Goal: Task Accomplishment & Management: Complete application form

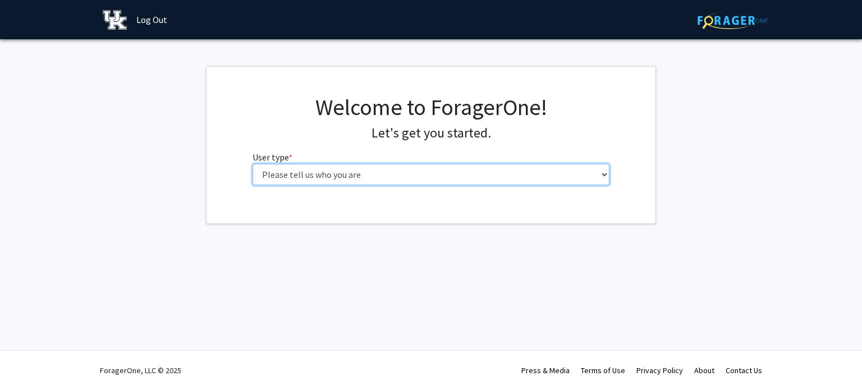
click at [375, 171] on select "Please tell us who you are Undergraduate Student Master's Student Doctoral Cand…" at bounding box center [430, 174] width 357 height 21
select select "1: undergrad"
click at [252, 164] on select "Please tell us who you are Undergraduate Student Master's Student Doctoral Cand…" at bounding box center [430, 174] width 357 height 21
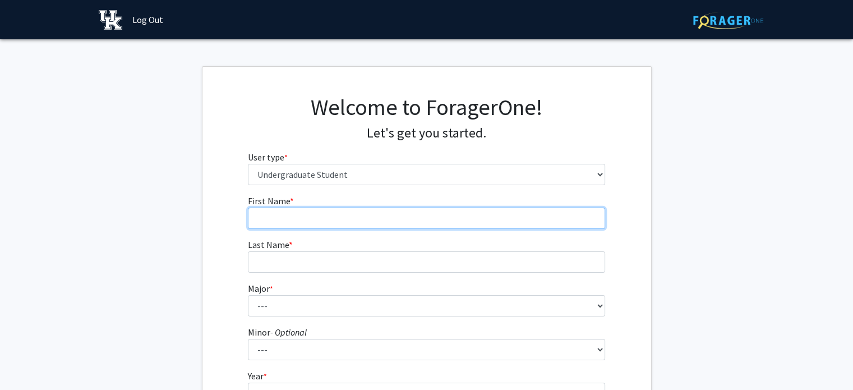
click at [331, 227] on input "First Name * required" at bounding box center [426, 218] width 357 height 21
type input "[PERSON_NAME]"
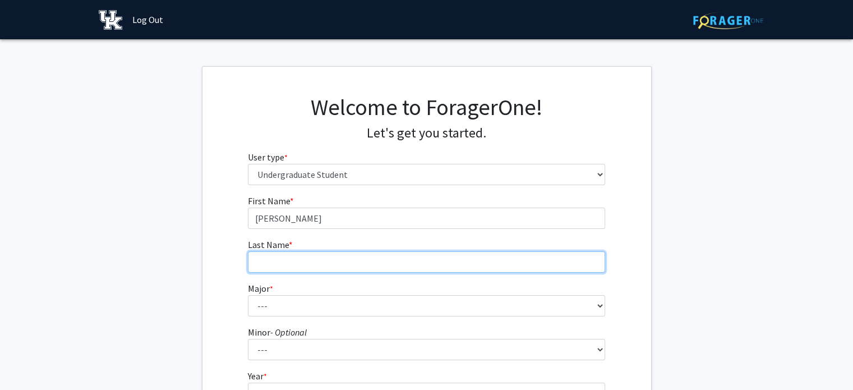
type input "[PERSON_NAME]"
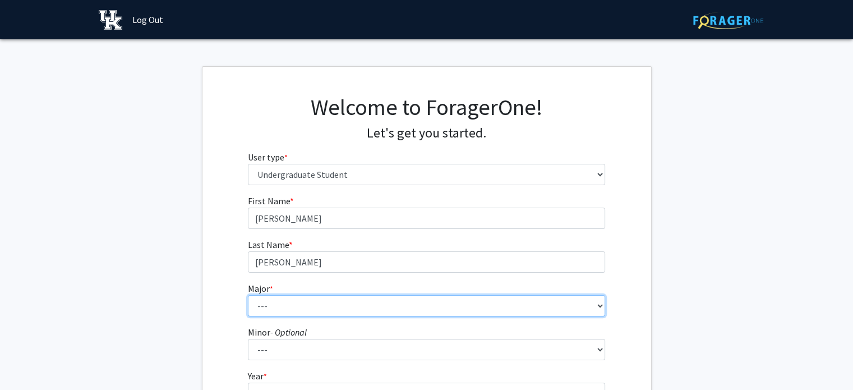
click at [306, 313] on select "--- Accounting Aerospace Engineering African American & Africana Studies Agricu…" at bounding box center [426, 305] width 357 height 21
select select "64: 900"
click at [248, 295] on select "--- Accounting Aerospace Engineering African American & Africana Studies Agricu…" at bounding box center [426, 305] width 357 height 21
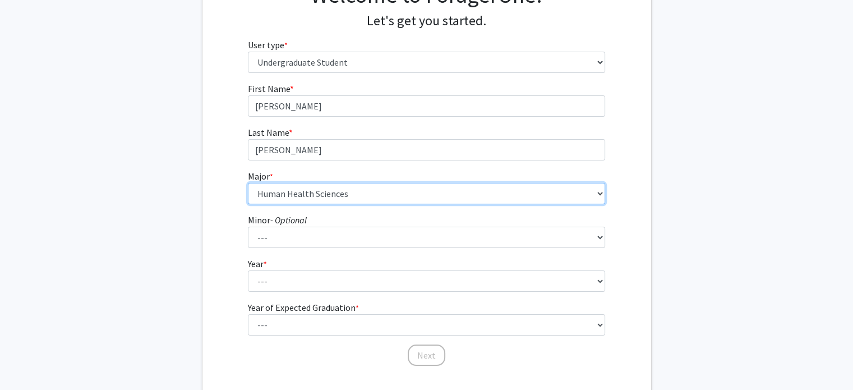
scroll to position [121, 0]
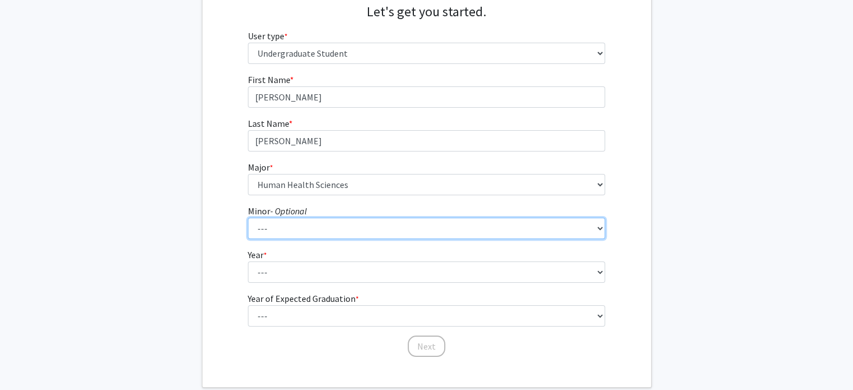
click at [289, 226] on select "--- African American & Africana Studies Agricultural Economics American Studies…" at bounding box center [426, 228] width 357 height 21
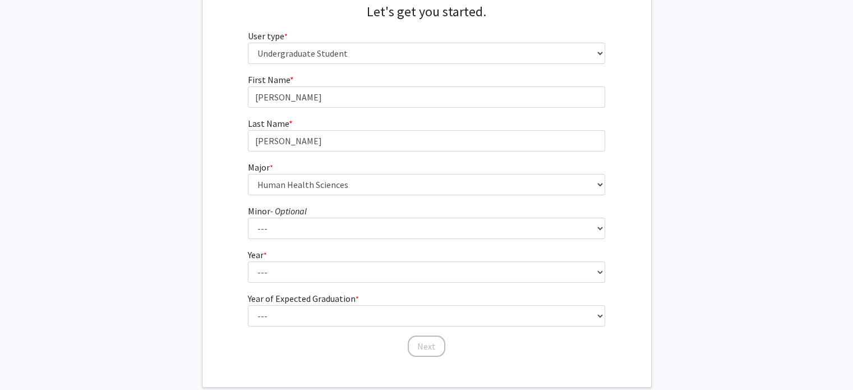
click at [151, 148] on fg-get-started "Welcome to ForagerOne! Let's get you started. User type * required Please tell …" at bounding box center [426, 166] width 853 height 443
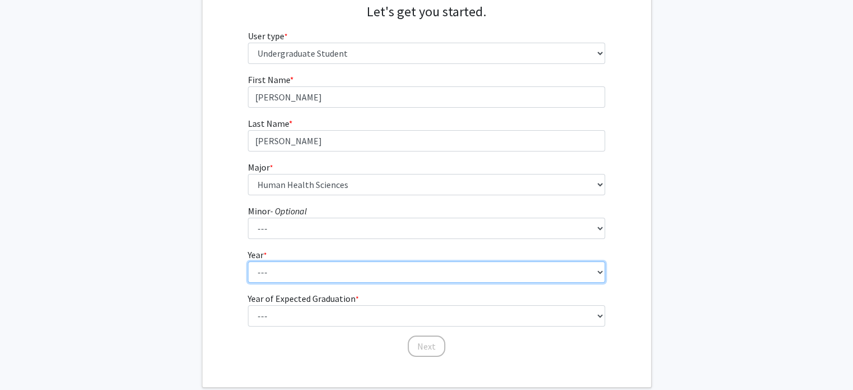
click at [286, 266] on select "--- First-year Sophomore Junior Senior Postbaccalaureate Certificate" at bounding box center [426, 271] width 357 height 21
select select "1: first-year"
click at [248, 261] on select "--- First-year Sophomore Junior Senior Postbaccalaureate Certificate" at bounding box center [426, 271] width 357 height 21
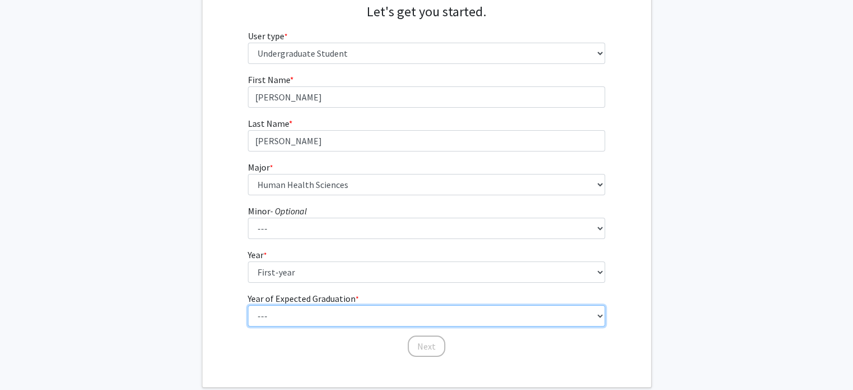
click at [288, 316] on select "--- 2025 2026 2027 2028 2029 2030 2031 2032 2033 2034" at bounding box center [426, 315] width 357 height 21
select select "5: 2029"
click at [248, 305] on select "--- 2025 2026 2027 2028 2029 2030 2031 2032 2033 2034" at bounding box center [426, 315] width 357 height 21
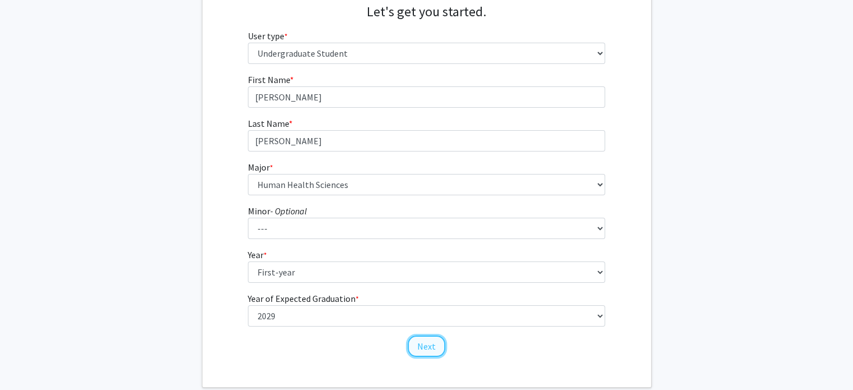
click at [426, 351] on button "Next" at bounding box center [427, 345] width 38 height 21
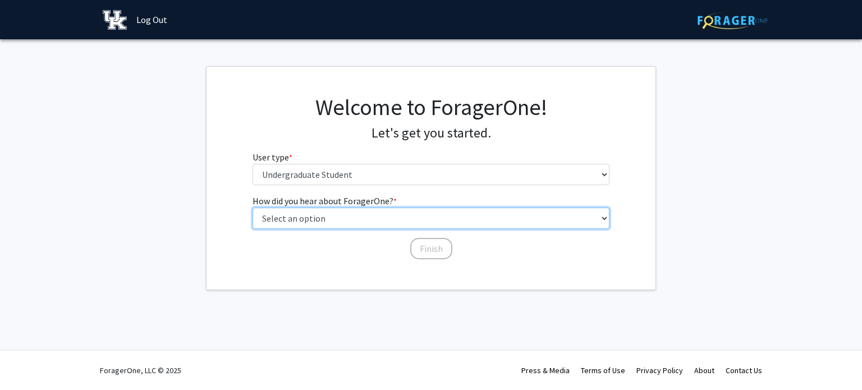
click at [349, 218] on select "Select an option Peer/student recommendation Faculty/staff recommendation Unive…" at bounding box center [430, 218] width 357 height 21
select select "2: faculty_recommendation"
click at [252, 208] on select "Select an option Peer/student recommendation Faculty/staff recommendation Unive…" at bounding box center [430, 218] width 357 height 21
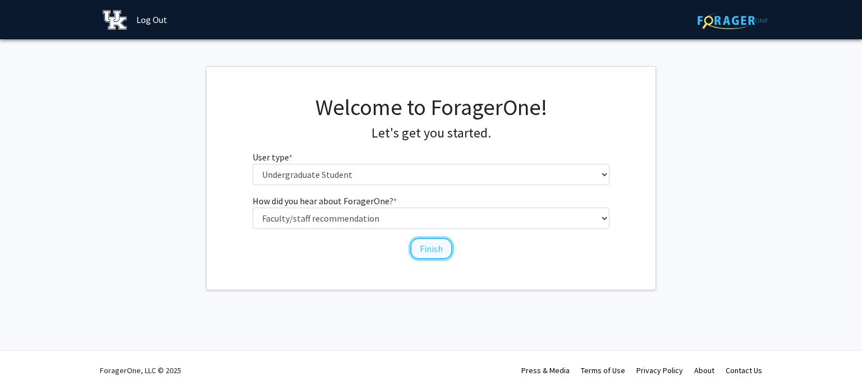
click at [436, 252] on button "Finish" at bounding box center [431, 248] width 42 height 21
